Goal: Information Seeking & Learning: Learn about a topic

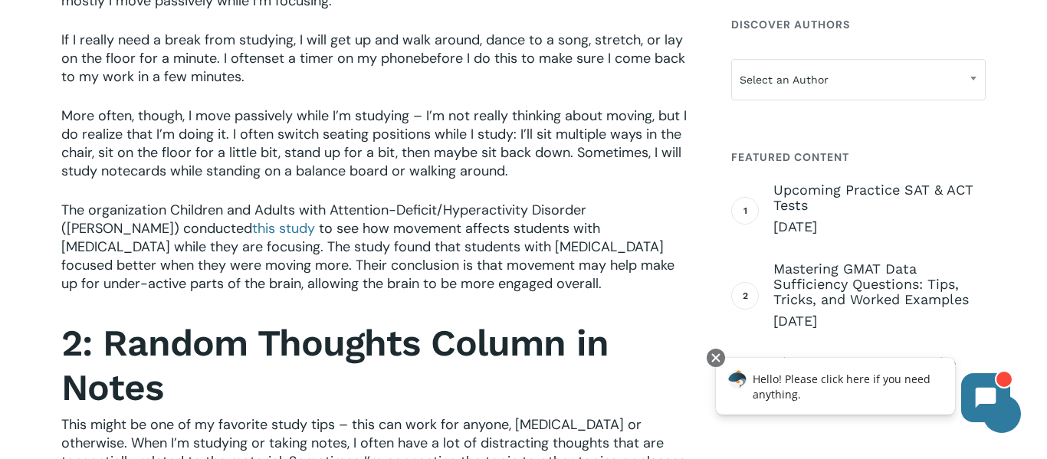
scroll to position [1131, 0]
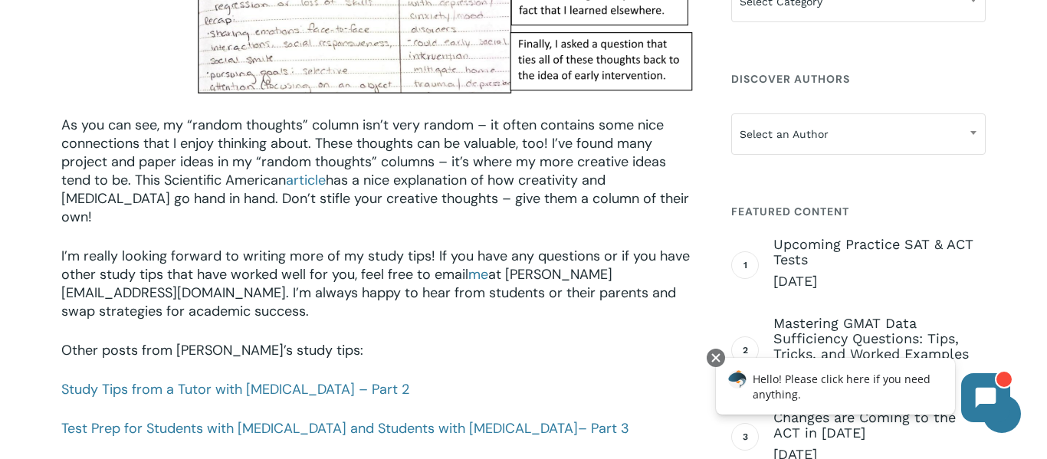
scroll to position [2069, 0]
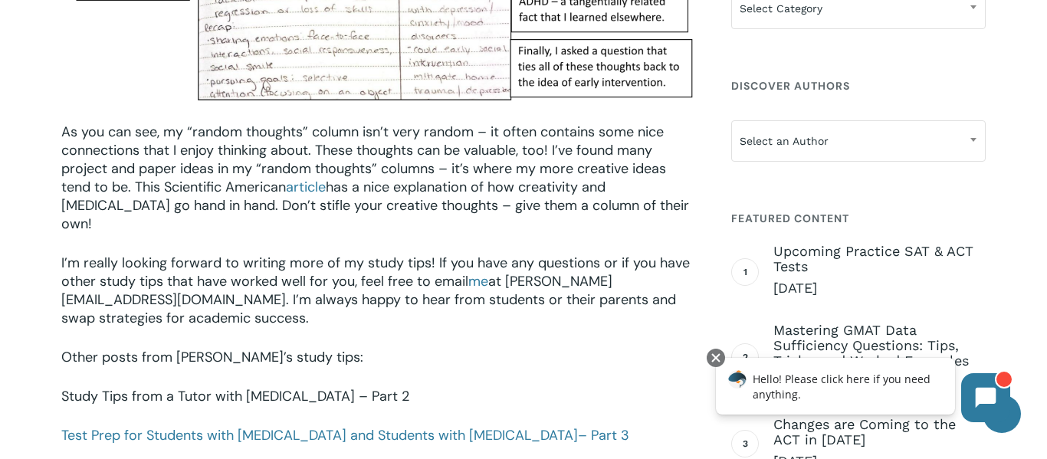
click at [297, 387] on link "Study Tips from a Tutor with [MEDICAL_DATA] – Part 2" at bounding box center [235, 396] width 348 height 18
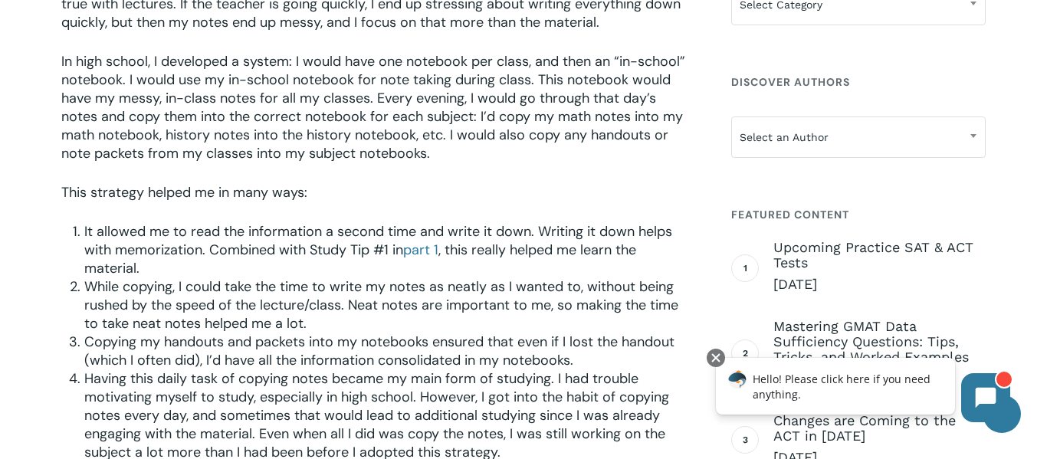
scroll to position [807, 0]
